Goal: Obtain resource: Download file/media

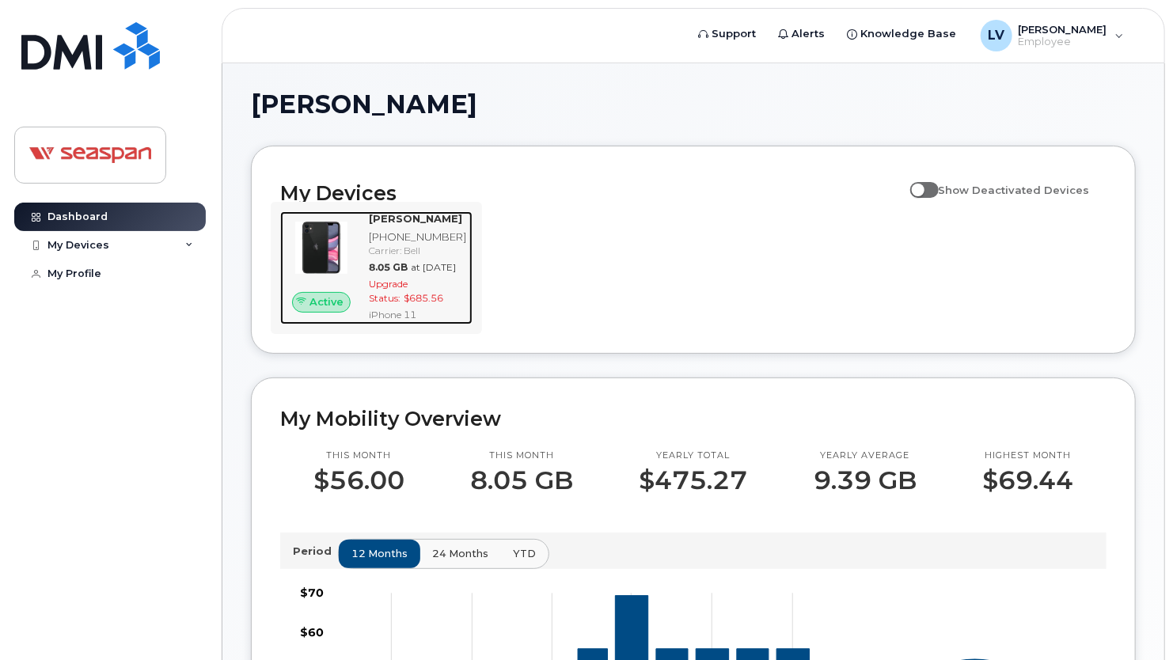
click at [448, 274] on div "8.05 GB at Jul 01, 2025" at bounding box center [417, 266] width 97 height 13
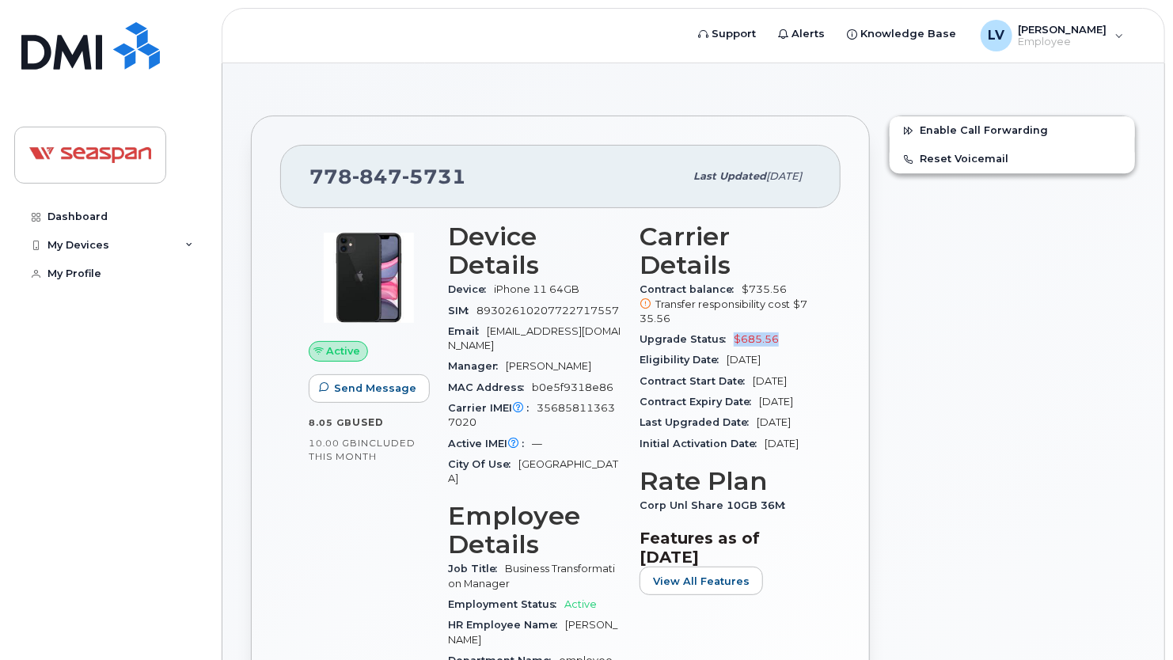
drag, startPoint x: 729, startPoint y: 338, endPoint x: 782, endPoint y: 340, distance: 53.0
click at [782, 340] on div "Upgrade Status $685.56" at bounding box center [725, 339] width 173 height 21
click at [643, 302] on icon at bounding box center [646, 304] width 10 height 10
drag, startPoint x: 478, startPoint y: 309, endPoint x: 625, endPoint y: 309, distance: 147.2
click at [625, 309] on div "Device Details Device iPhone 11 64GB SIM 89302610207722717557 Email lvaidyaraka…" at bounding box center [534, 539] width 192 height 653
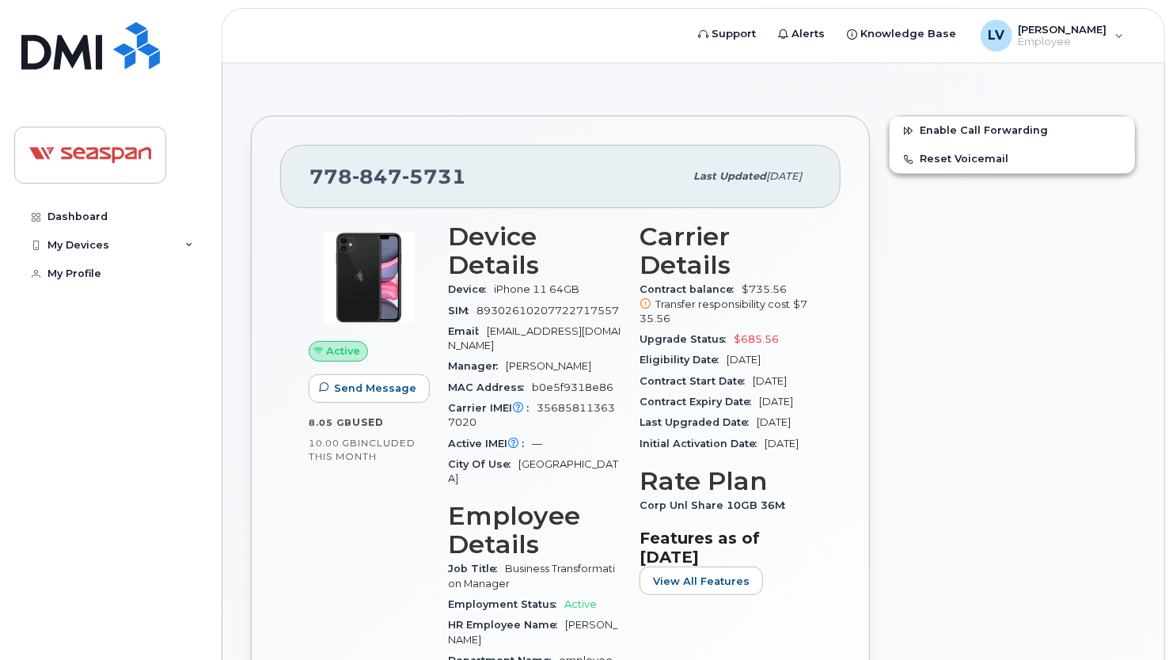
drag, startPoint x: 362, startPoint y: 496, endPoint x: 414, endPoint y: 453, distance: 68.0
click at [362, 495] on div "Active Send Message 8.05 GB  used 10.00 GB  included this month" at bounding box center [368, 539] width 139 height 653
drag, startPoint x: 530, startPoint y: 385, endPoint x: 609, endPoint y: 385, distance: 79.1
click at [609, 385] on div "MAC Address b0e5f9318e86" at bounding box center [534, 388] width 173 height 21
drag, startPoint x: 609, startPoint y: 385, endPoint x: 625, endPoint y: 404, distance: 24.7
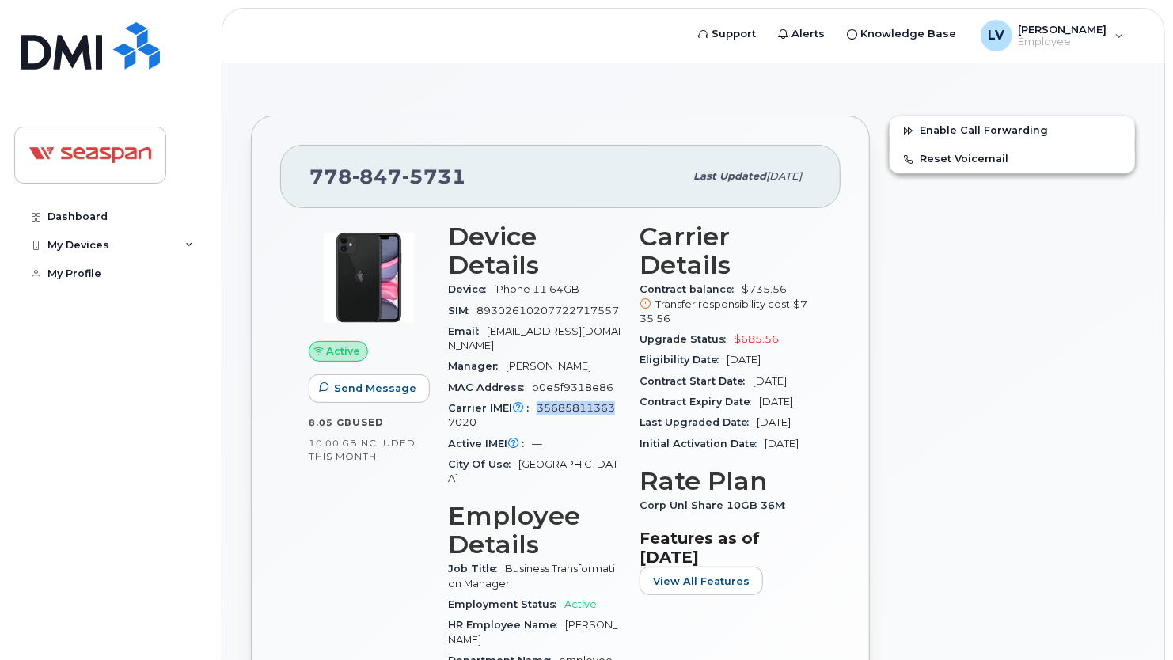
click at [625, 404] on div "Device Details Device iPhone 11 64GB SIM 89302610207722717557 Email lvaidyaraka…" at bounding box center [534, 539] width 192 height 653
click at [1030, 435] on div "Enable Call Forwarding Reset Voicemail" at bounding box center [1012, 536] width 266 height 860
drag, startPoint x: 731, startPoint y: 338, endPoint x: 783, endPoint y: 341, distance: 51.5
click at [783, 341] on div "Upgrade Status $685.56" at bounding box center [725, 339] width 173 height 21
click at [643, 306] on icon at bounding box center [646, 304] width 10 height 10
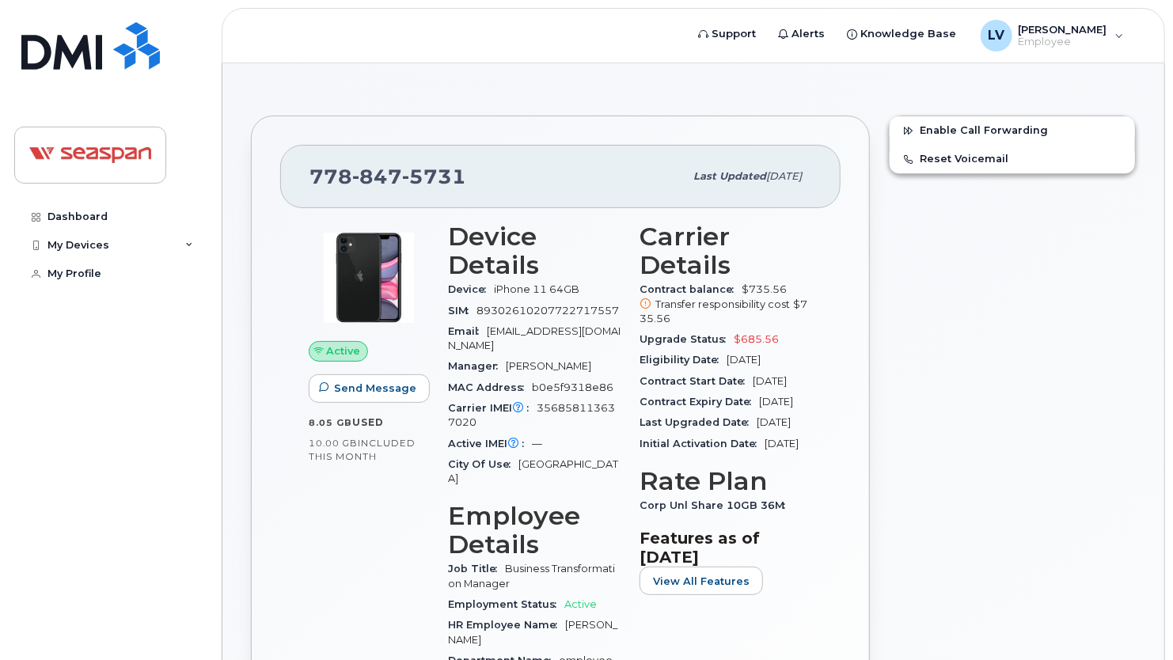
click at [644, 305] on icon at bounding box center [646, 304] width 10 height 10
click at [1053, 369] on div "Enable Call Forwarding Reset Voicemail" at bounding box center [1012, 536] width 266 height 860
click at [91, 234] on div "My Devices" at bounding box center [110, 245] width 192 height 28
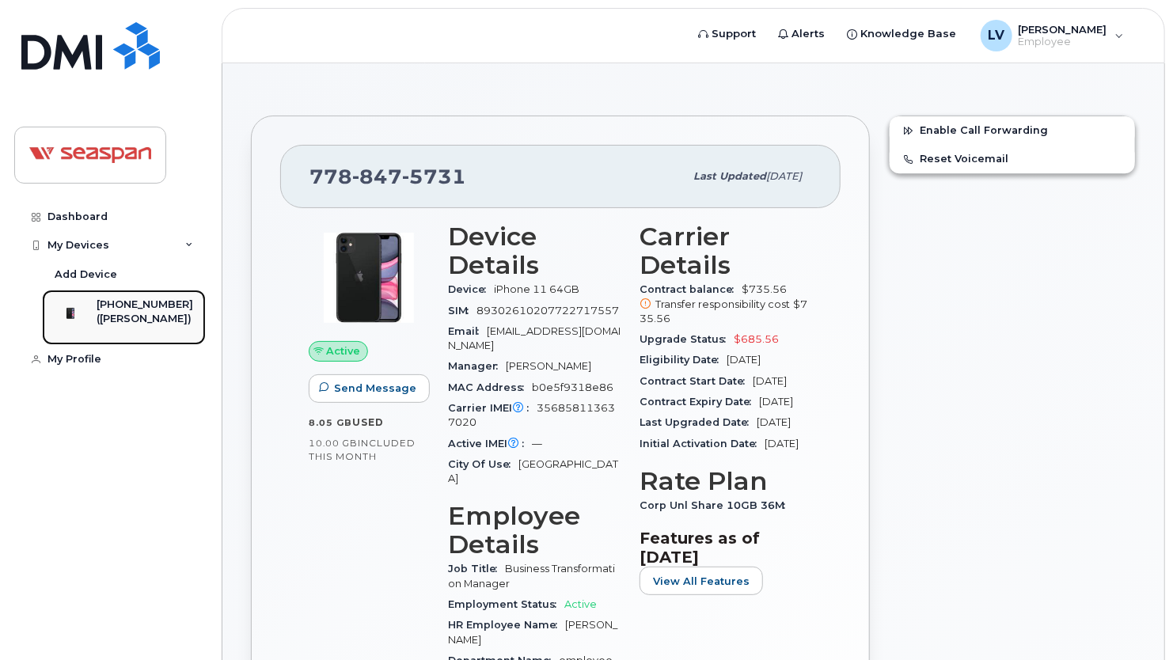
click at [137, 314] on div "([PERSON_NAME])" at bounding box center [145, 319] width 97 height 14
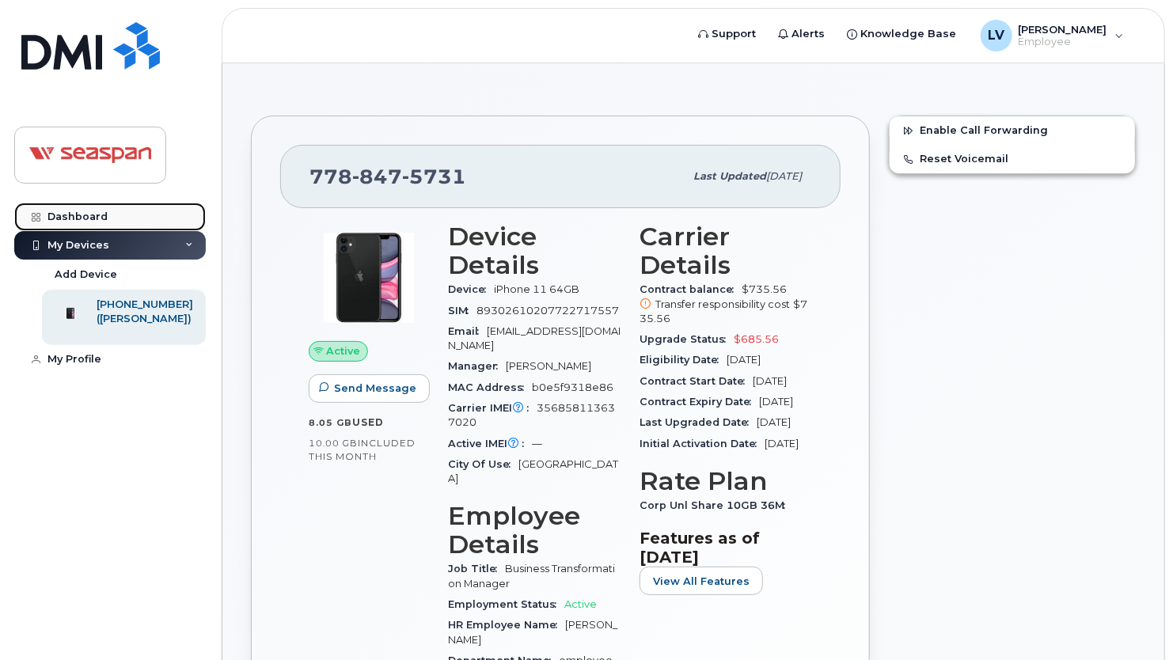
click at [73, 207] on link "Dashboard" at bounding box center [110, 217] width 192 height 28
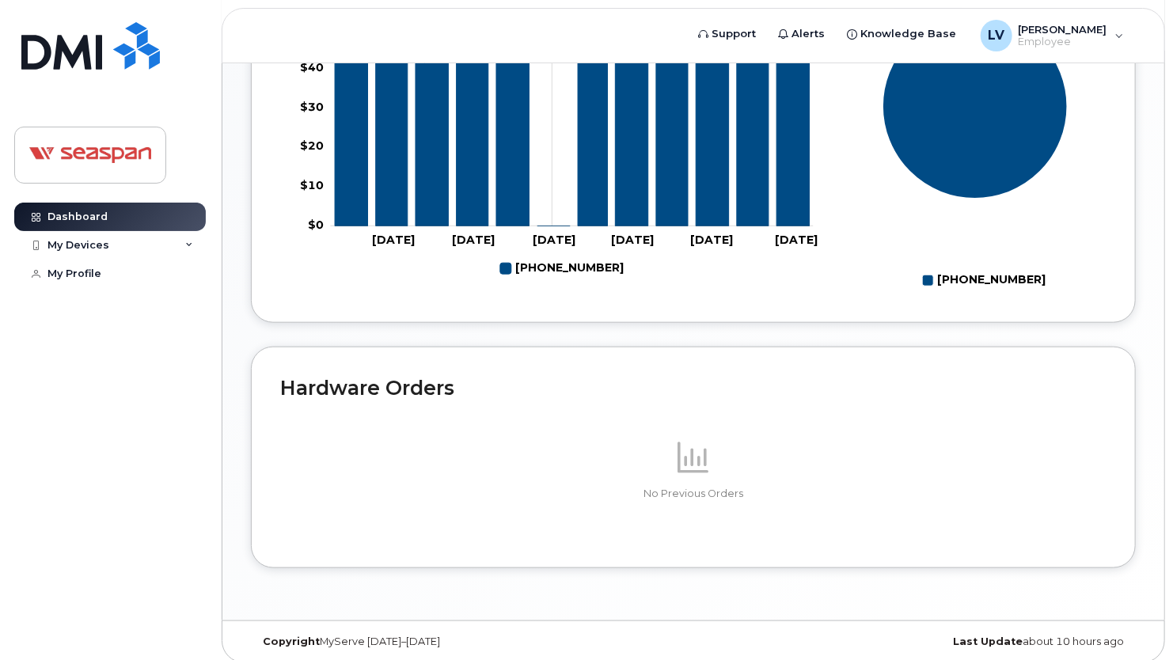
scroll to position [617, 0]
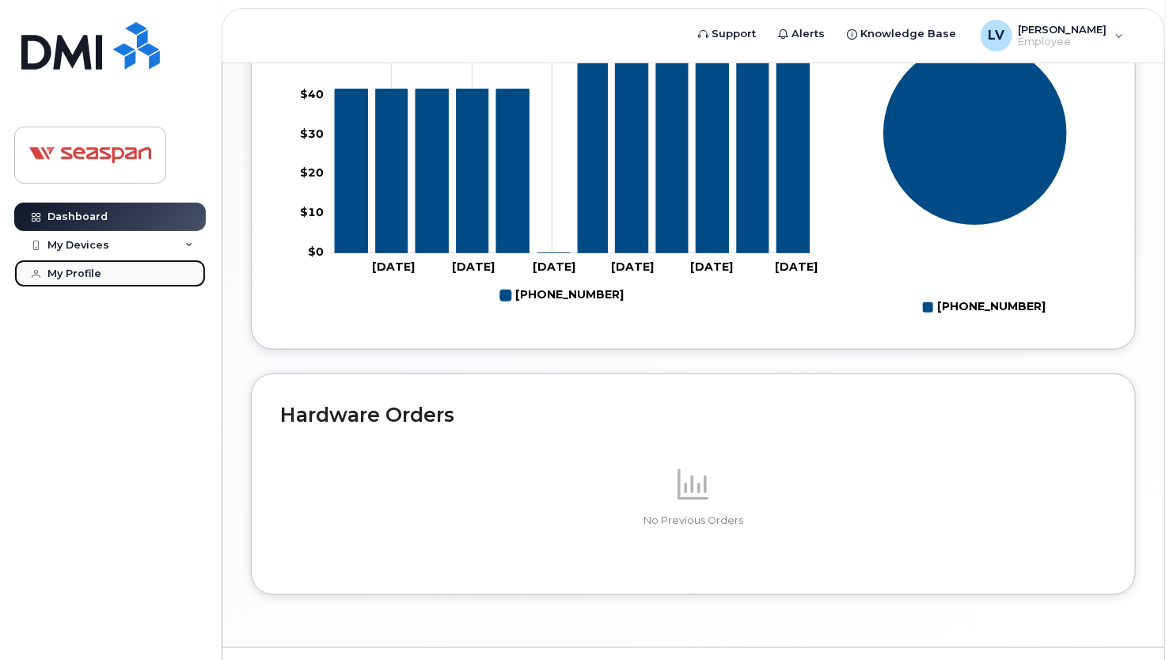
click at [86, 280] on link "My Profile" at bounding box center [110, 274] width 192 height 28
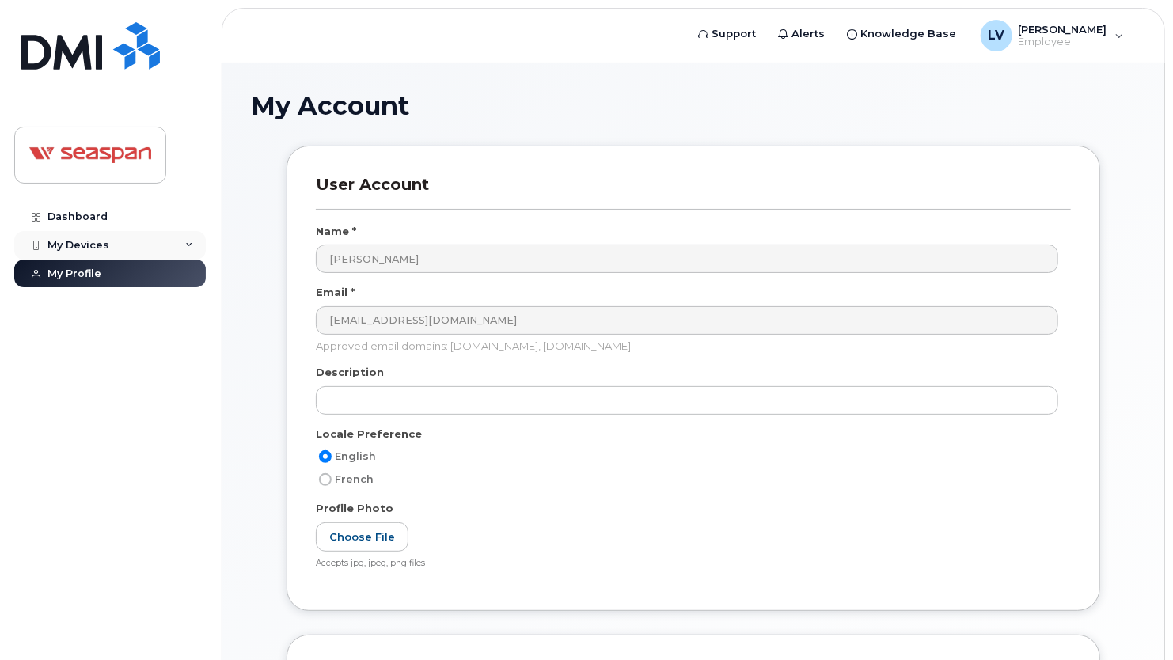
click at [86, 233] on div "My Devices" at bounding box center [110, 245] width 192 height 28
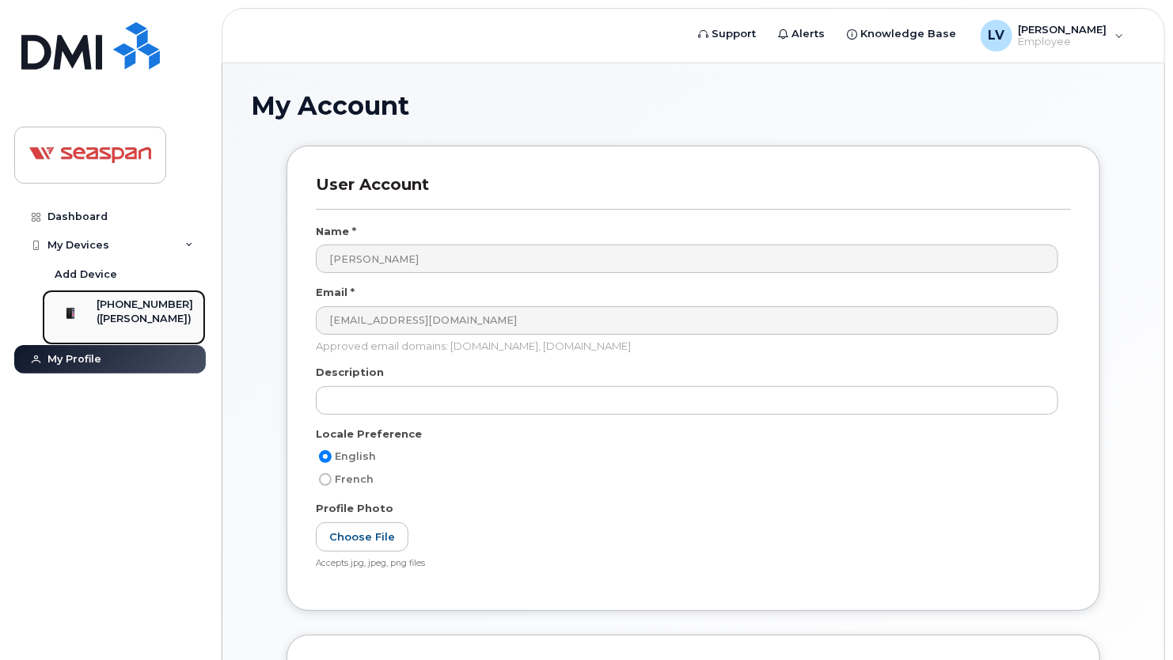
click at [109, 312] on div "([PERSON_NAME])" at bounding box center [145, 319] width 97 height 14
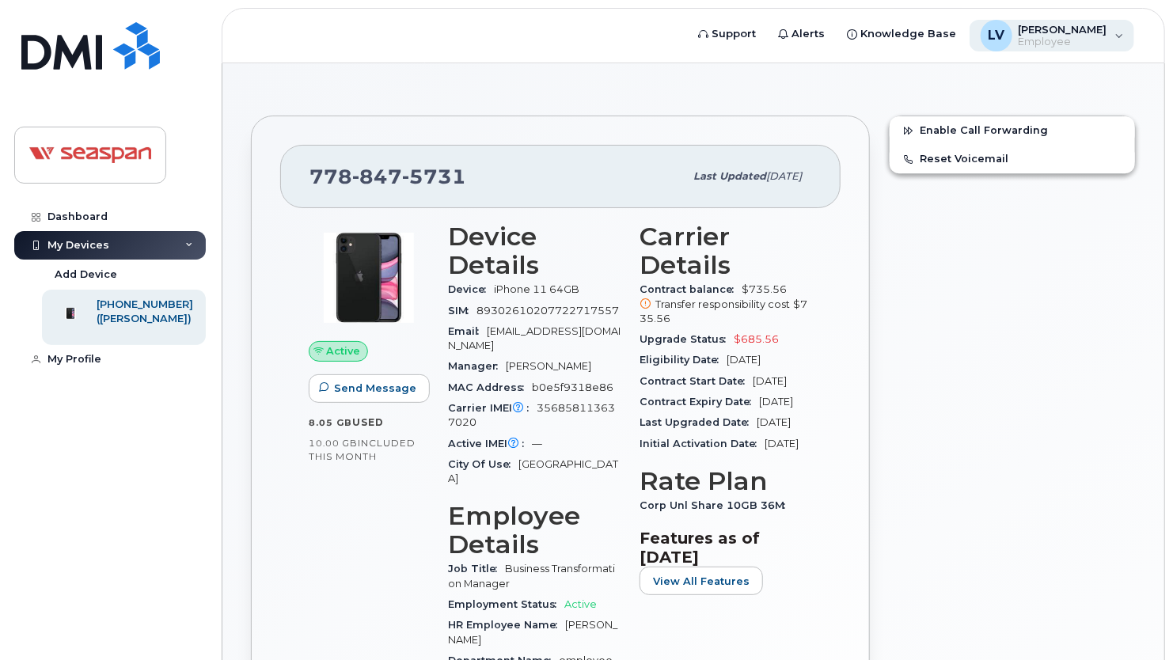
click at [1076, 40] on span "Employee" at bounding box center [1063, 42] width 89 height 13
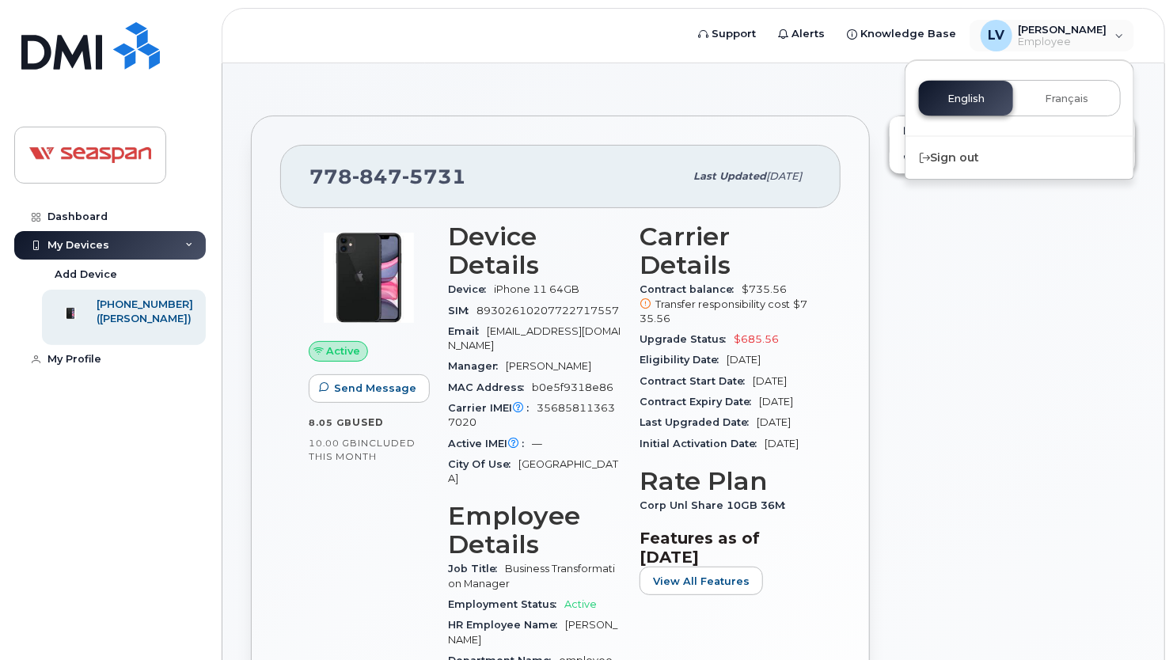
click at [1000, 435] on div "Enable Call Forwarding Reset Voicemail" at bounding box center [1012, 536] width 266 height 860
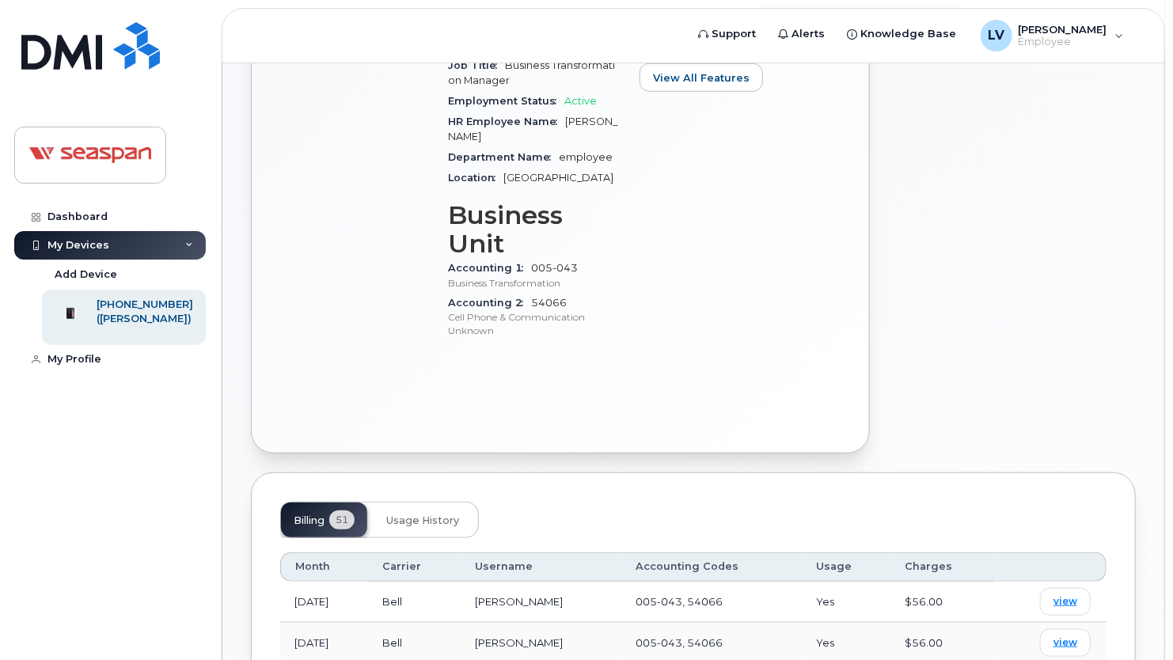
scroll to position [712, 0]
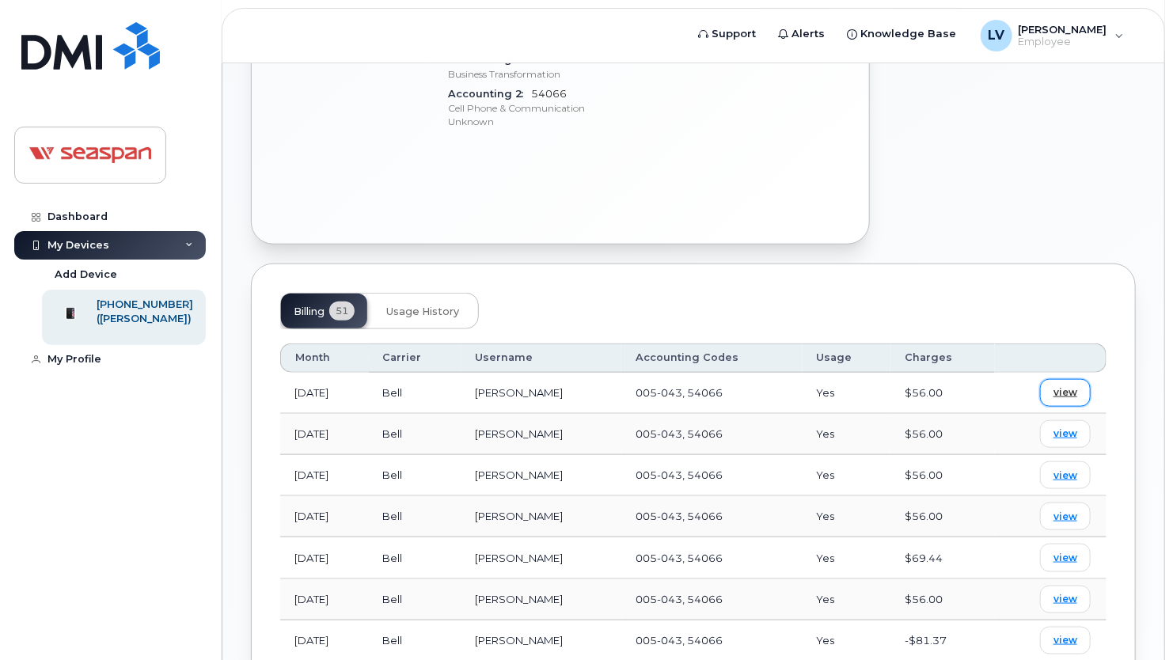
click at [1056, 385] on span "view" at bounding box center [1065, 392] width 24 height 14
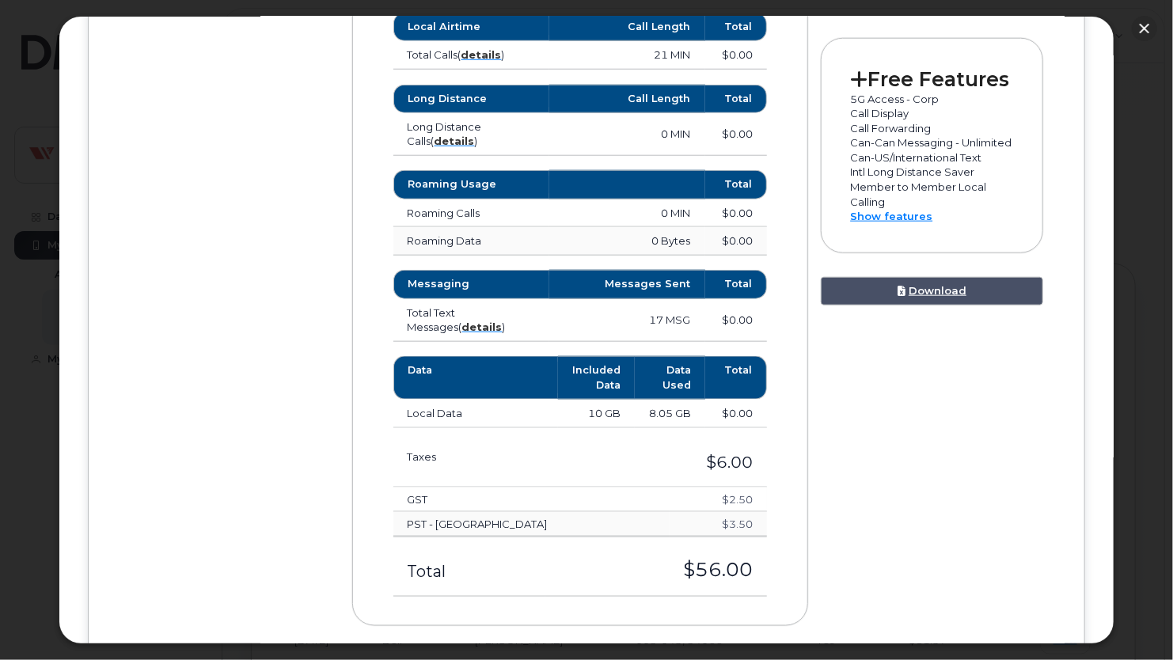
scroll to position [826, 0]
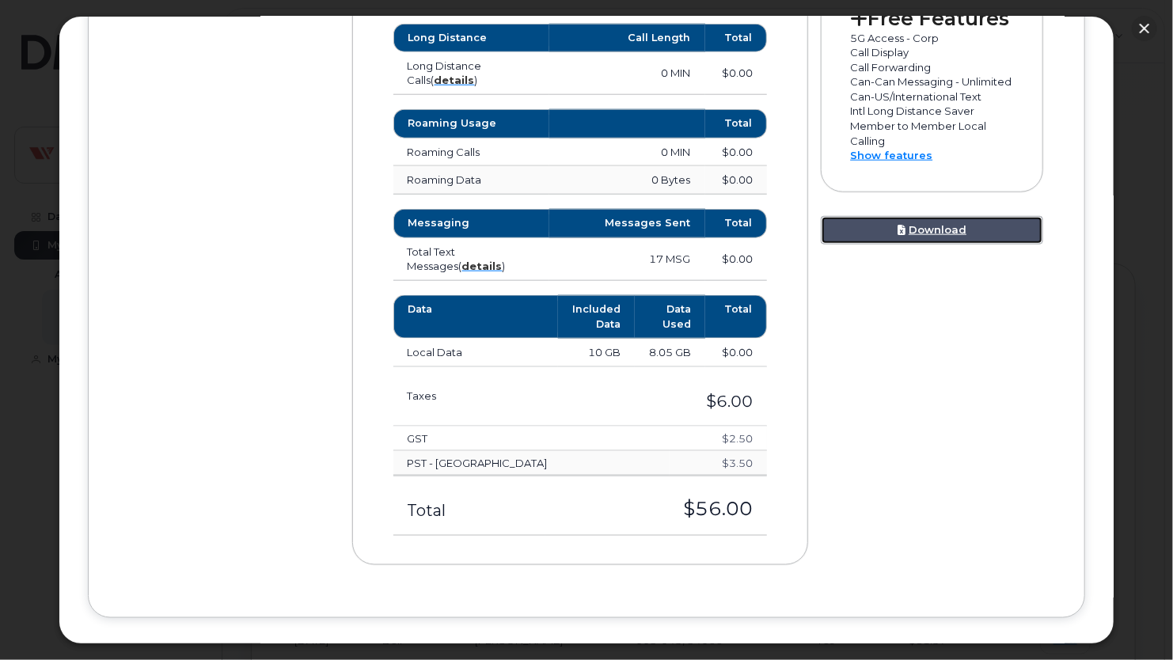
click at [919, 230] on link "Download" at bounding box center [932, 230] width 222 height 29
click at [1094, 102] on div "× Seaspan Ship Management Ltd Lubaib Vaidyarakathu Earlier January 2025 Decembe…" at bounding box center [587, 330] width 1056 height 628
click at [1144, 31] on button "button" at bounding box center [1144, 28] width 25 height 25
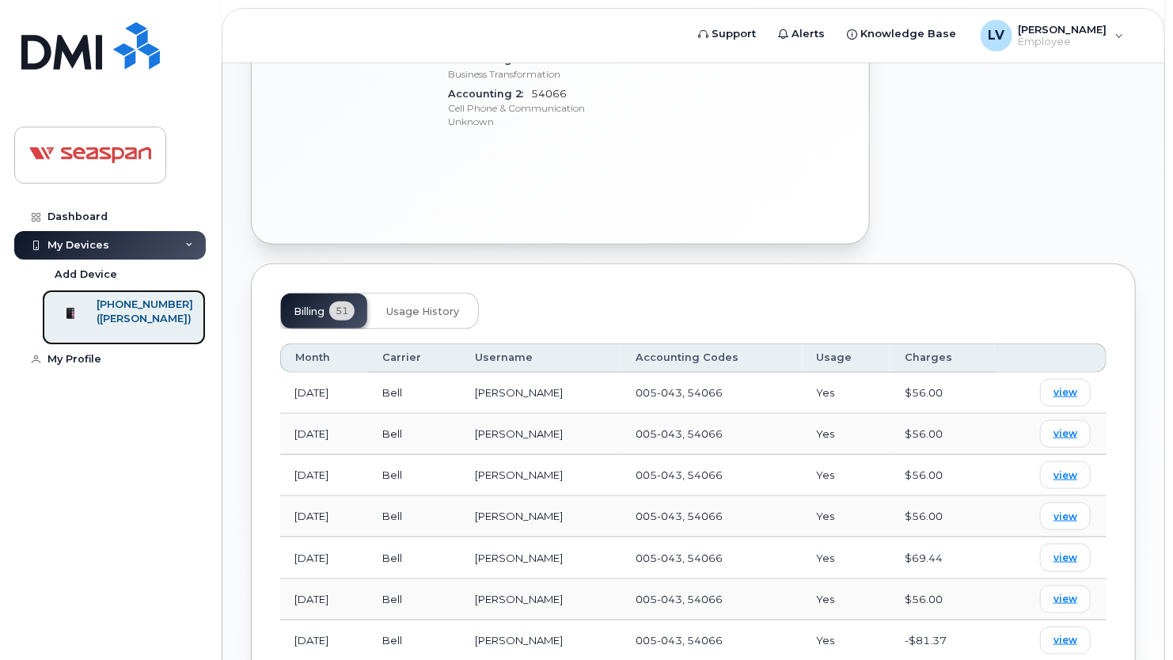
drag, startPoint x: 77, startPoint y: 301, endPoint x: 121, endPoint y: 312, distance: 45.7
click at [77, 301] on div at bounding box center [70, 314] width 41 height 32
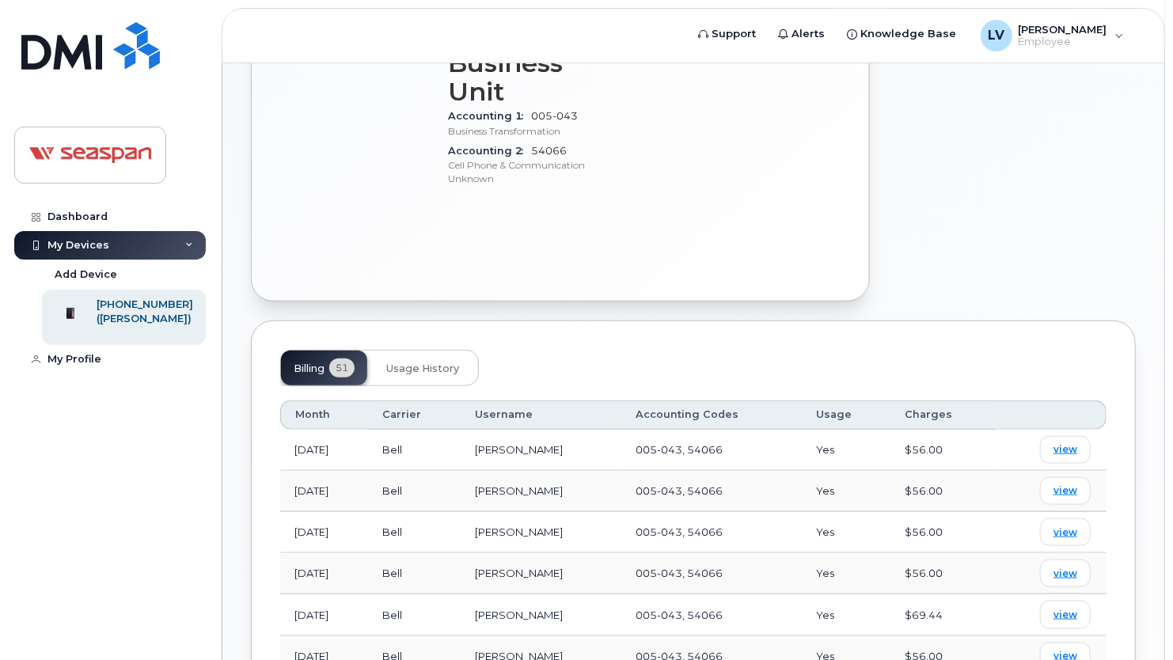
scroll to position [791, 0]
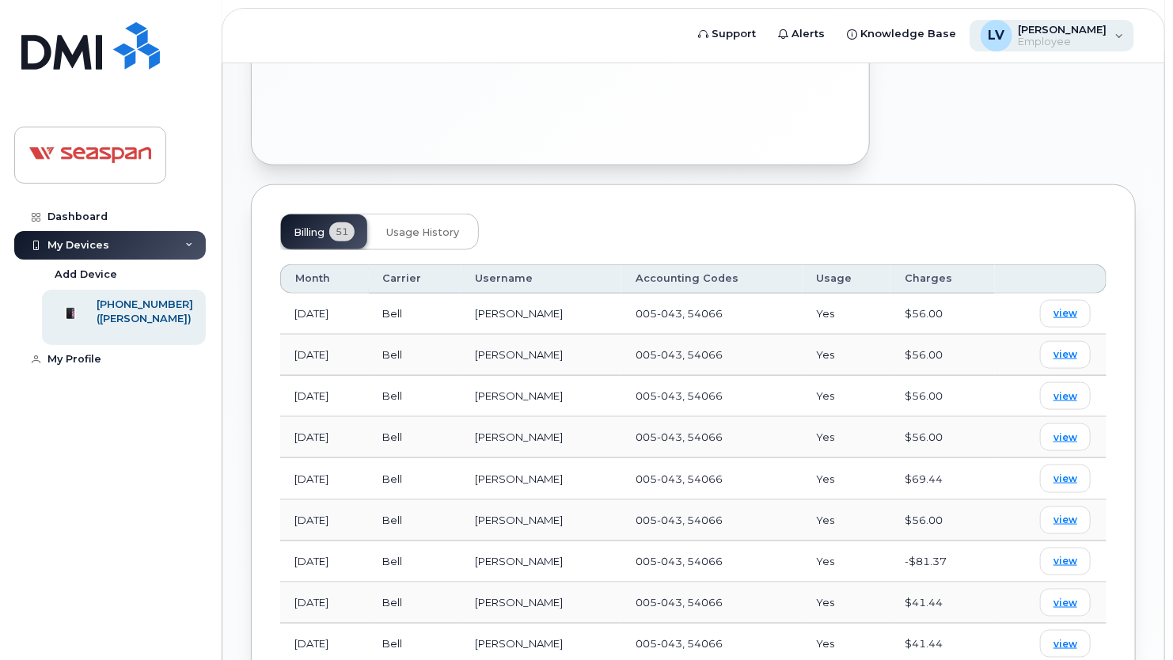
click at [1092, 43] on span "Employee" at bounding box center [1063, 42] width 89 height 13
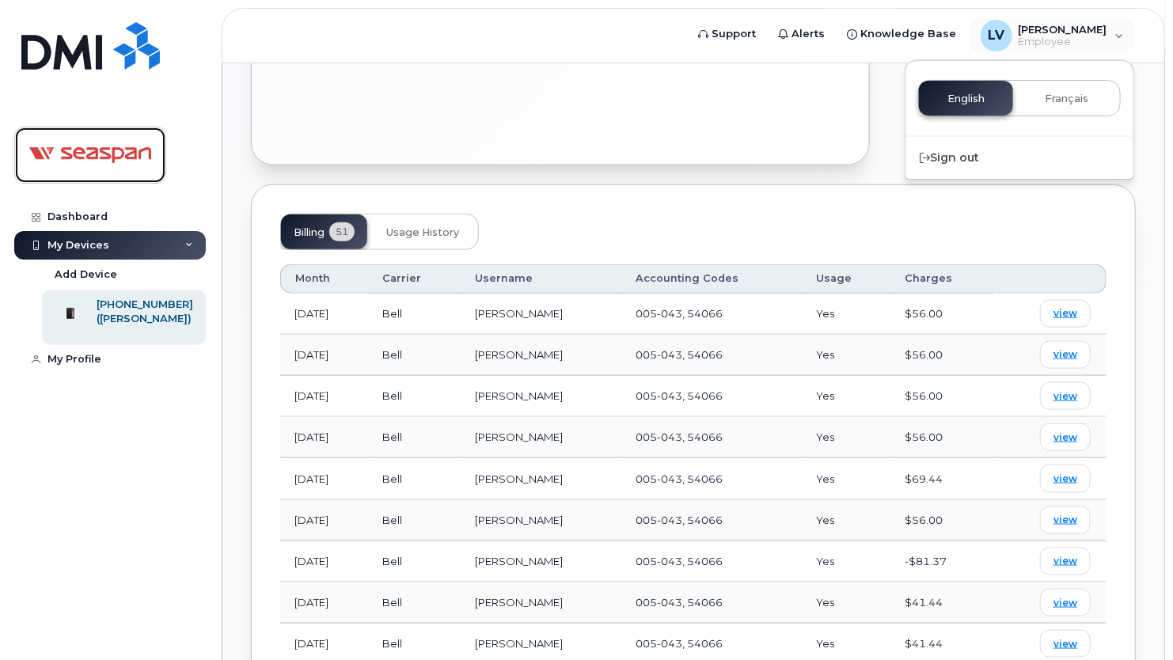
click at [135, 157] on img at bounding box center [90, 155] width 122 height 46
click at [89, 160] on img at bounding box center [90, 155] width 122 height 46
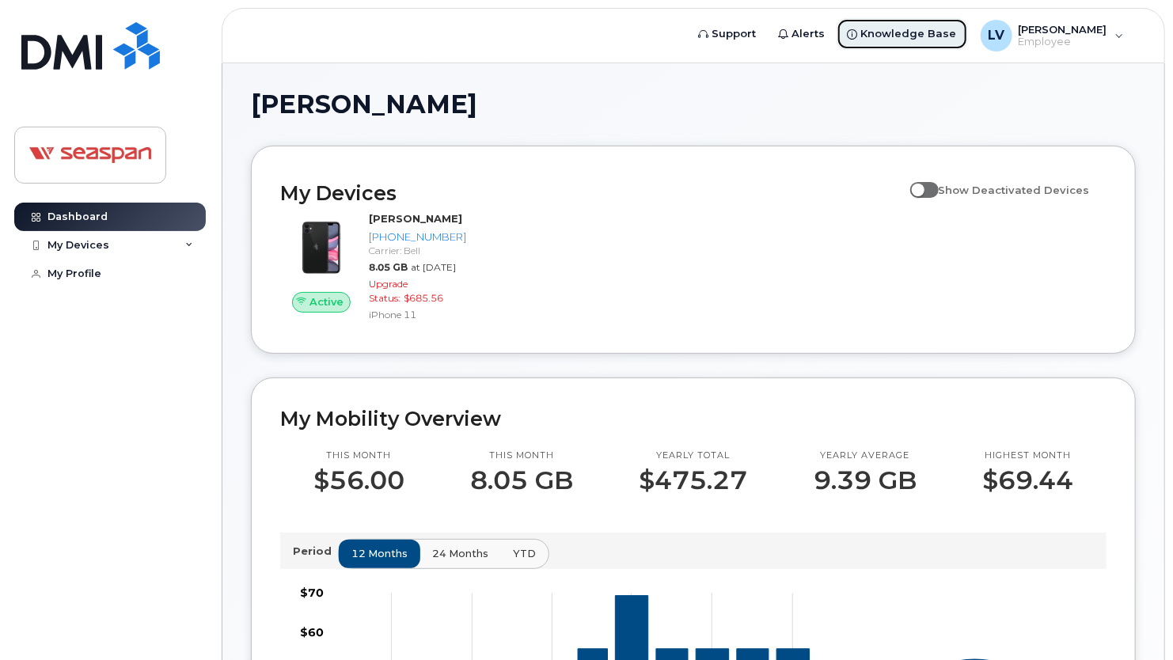
click at [892, 36] on span "Knowledge Base" at bounding box center [909, 34] width 96 height 16
